Goal: Task Accomplishment & Management: Complete application form

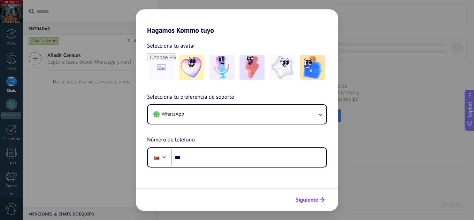
click at [317, 201] on span "Siguiente" at bounding box center [306, 200] width 23 height 5
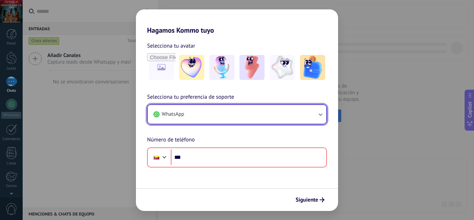
click at [261, 118] on button "WhatsApp" at bounding box center [237, 114] width 178 height 19
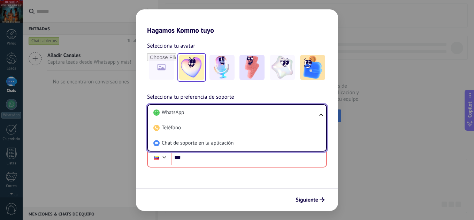
click at [196, 71] on img at bounding box center [191, 67] width 25 height 25
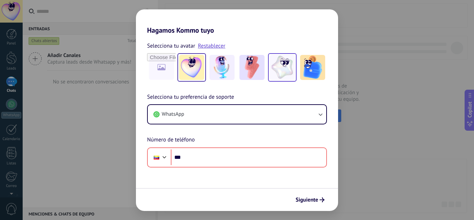
drag, startPoint x: 215, startPoint y: 69, endPoint x: 275, endPoint y: 71, distance: 60.3
click at [215, 69] on img at bounding box center [221, 67] width 25 height 25
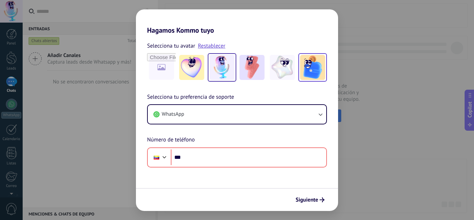
click at [306, 65] on img at bounding box center [312, 67] width 25 height 25
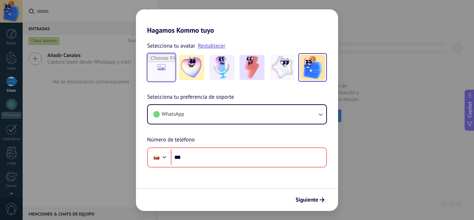
click at [170, 70] on input "file" at bounding box center [161, 67] width 27 height 27
type input "**********"
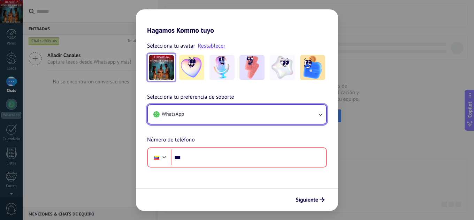
click at [262, 116] on button "WhatsApp" at bounding box center [237, 114] width 178 height 19
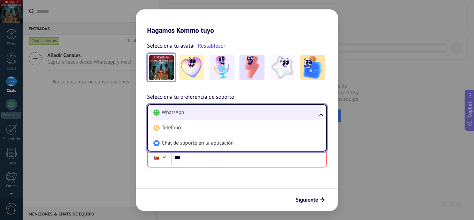
click at [217, 112] on li "WhatsApp" at bounding box center [235, 112] width 170 height 15
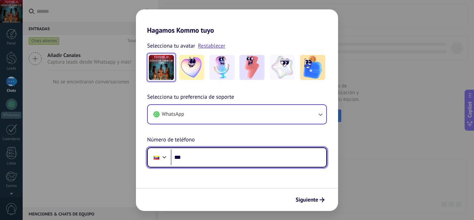
click at [204, 160] on input "***" at bounding box center [248, 158] width 155 height 16
type input "**********"
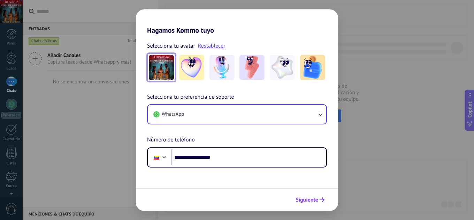
click at [315, 196] on button "Siguiente" at bounding box center [309, 200] width 35 height 12
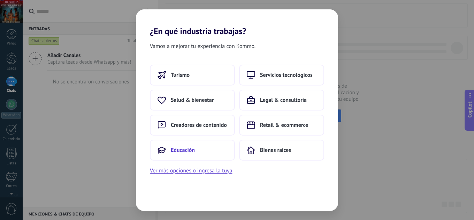
click at [192, 150] on span "Educación" at bounding box center [183, 150] width 24 height 7
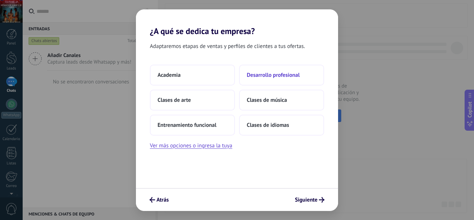
click at [280, 78] on span "Desarrollo profesional" at bounding box center [273, 75] width 53 height 7
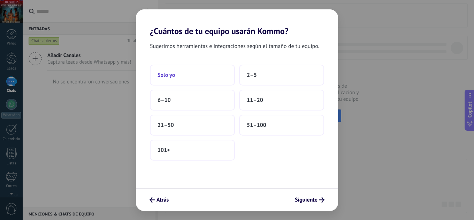
click at [169, 75] on span "Solo yo" at bounding box center [165, 75] width 17 height 7
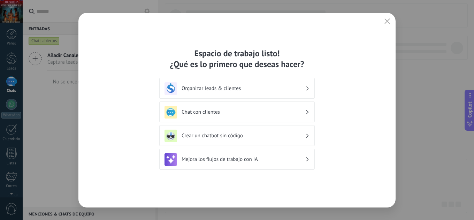
click at [273, 113] on h3 "Chat con clientes" at bounding box center [243, 112] width 124 height 7
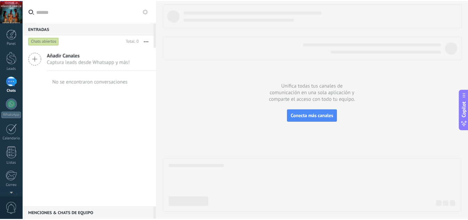
scroll to position [69, 0]
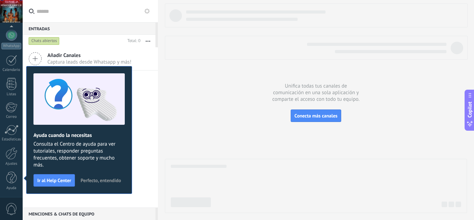
click at [241, 89] on div at bounding box center [316, 108] width 302 height 210
click at [110, 181] on span "Perfecto, entendido" at bounding box center [100, 180] width 40 height 5
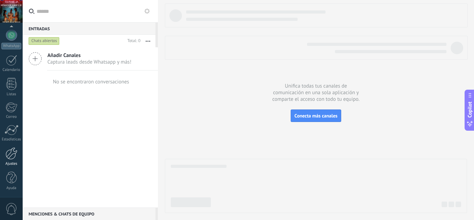
click at [16, 160] on link "Ajustes" at bounding box center [11, 157] width 23 height 19
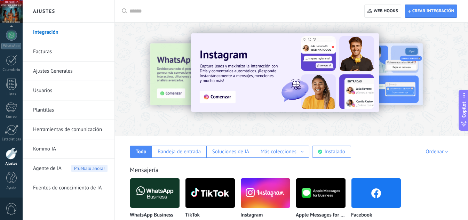
scroll to position [93, 0]
